Goal: Book appointment/travel/reservation

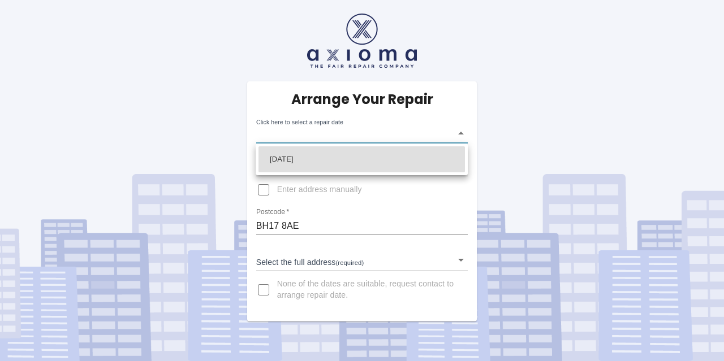
click at [448, 137] on body "Arrange Your Repair Click here to select a repair date ​ Phone Number   * 07962…" at bounding box center [362, 180] width 724 height 361
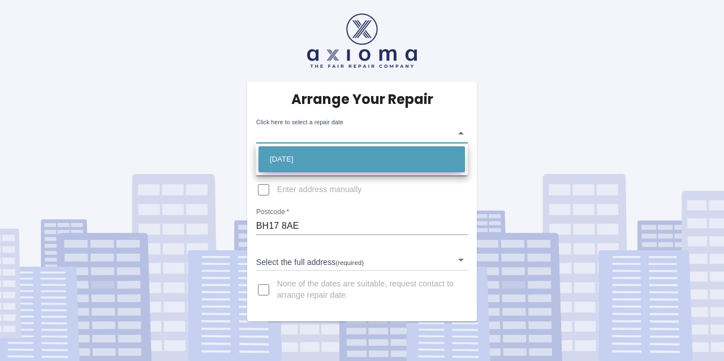
click at [401, 159] on li "Fri Oct 03 2025" at bounding box center [361, 159] width 206 height 26
type input "2025-10-03T00:00:00.000Z"
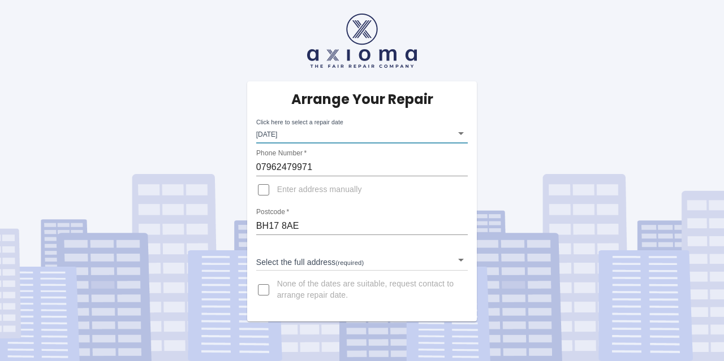
click at [401, 262] on body "Arrange Your Repair Click here to select a repair date Fri Oct 03 2025 2025-10-…" at bounding box center [362, 180] width 724 height 361
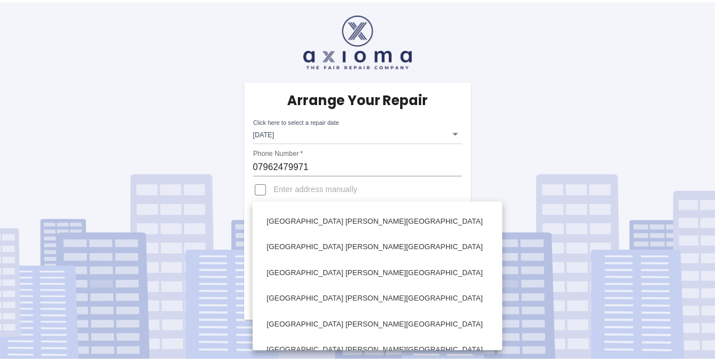
scroll to position [219, 0]
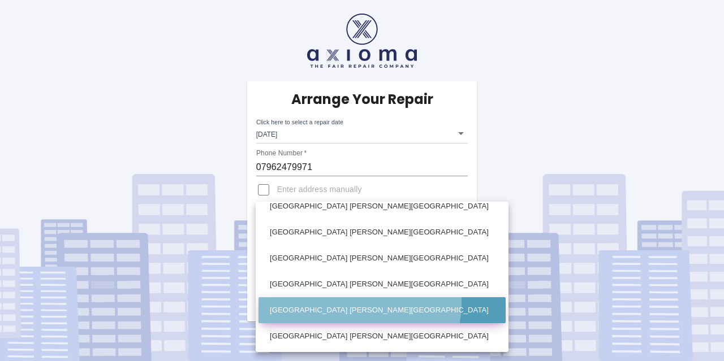
click at [358, 304] on li "9 Whistler Gardens Poole Dorset" at bounding box center [381, 310] width 247 height 26
type input "9 Whistler Gardens Poole Dorset"
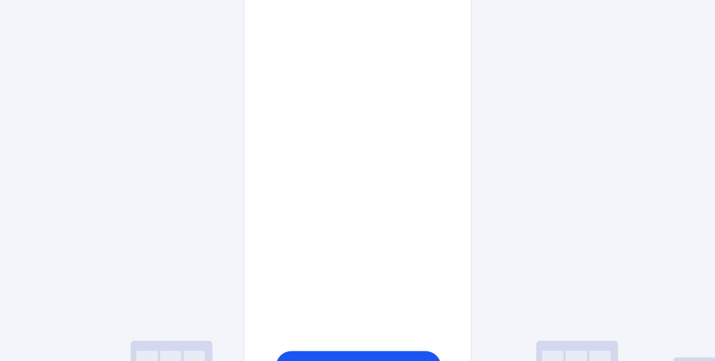
scroll to position [551, 0]
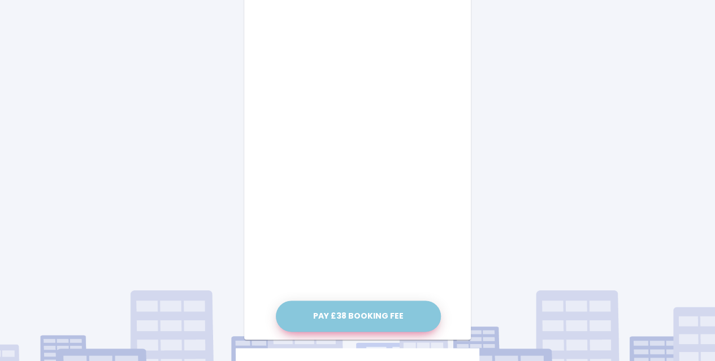
click at [372, 310] on button "Pay £38 Booking Fee" at bounding box center [358, 316] width 165 height 31
